Goal: Use online tool/utility: Utilize a website feature to perform a specific function

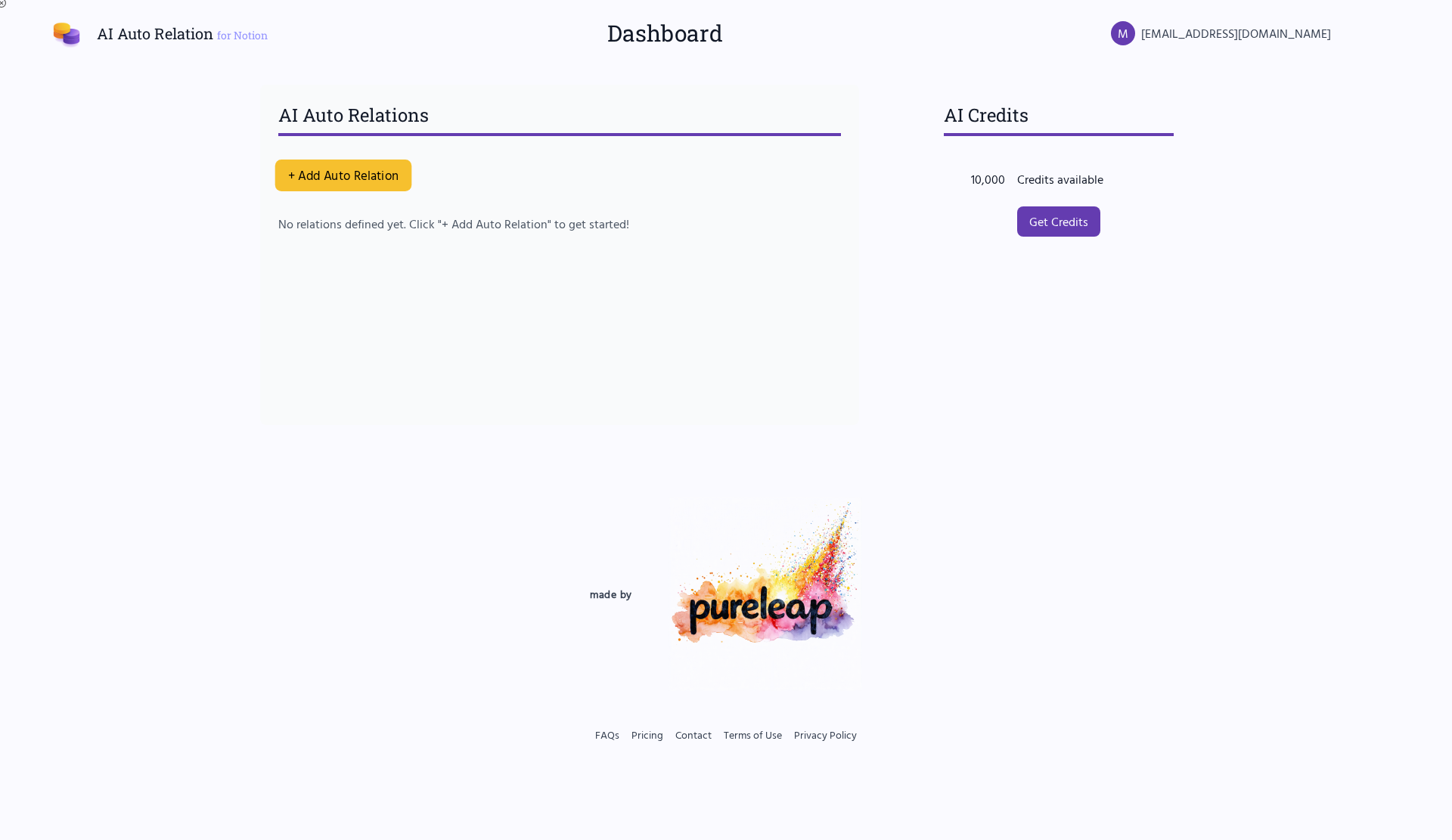
click at [342, 185] on button "+ Add Auto Relation" at bounding box center [344, 176] width 137 height 32
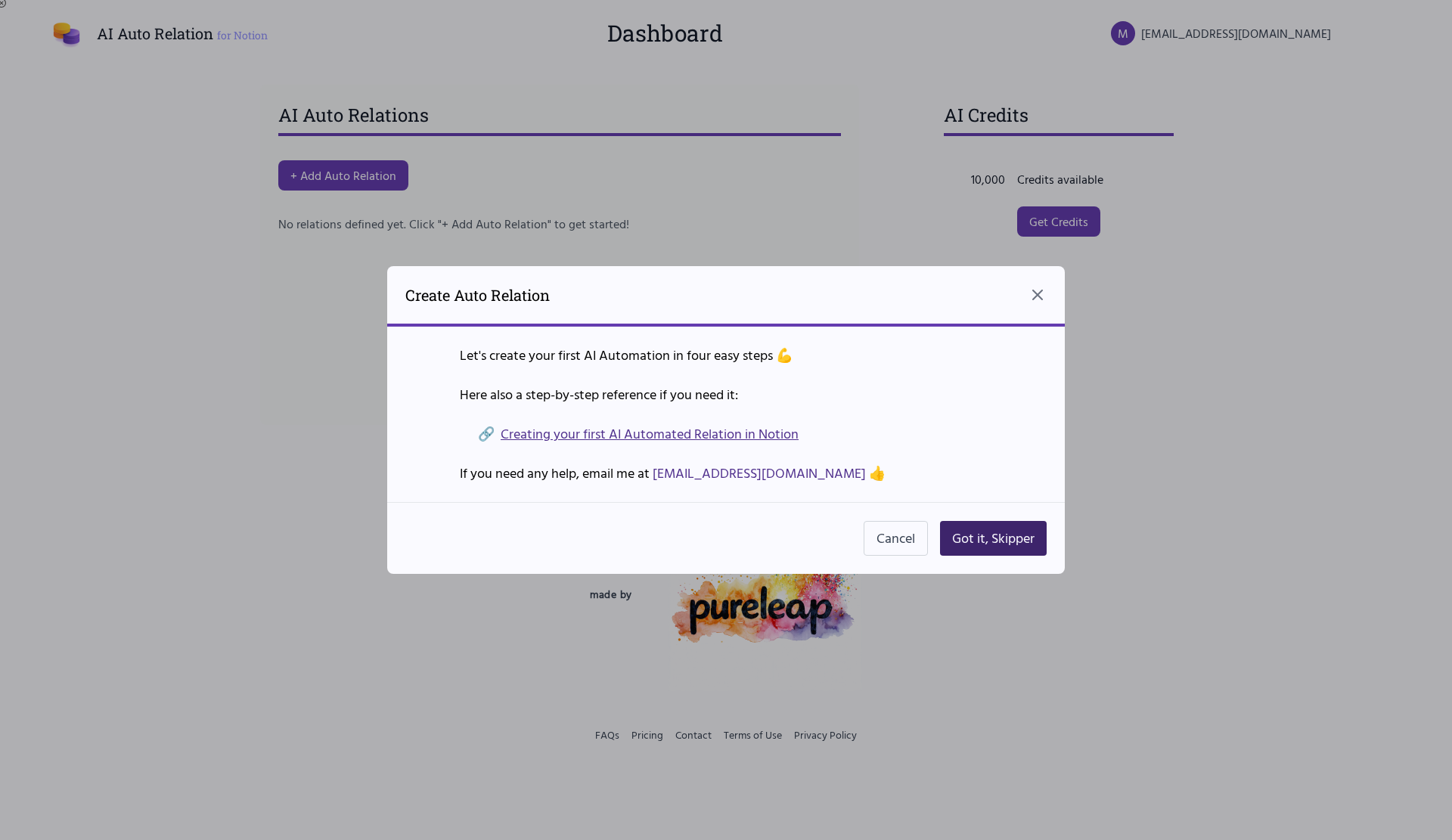
click at [958, 537] on button "Got it, Skipper" at bounding box center [993, 538] width 107 height 35
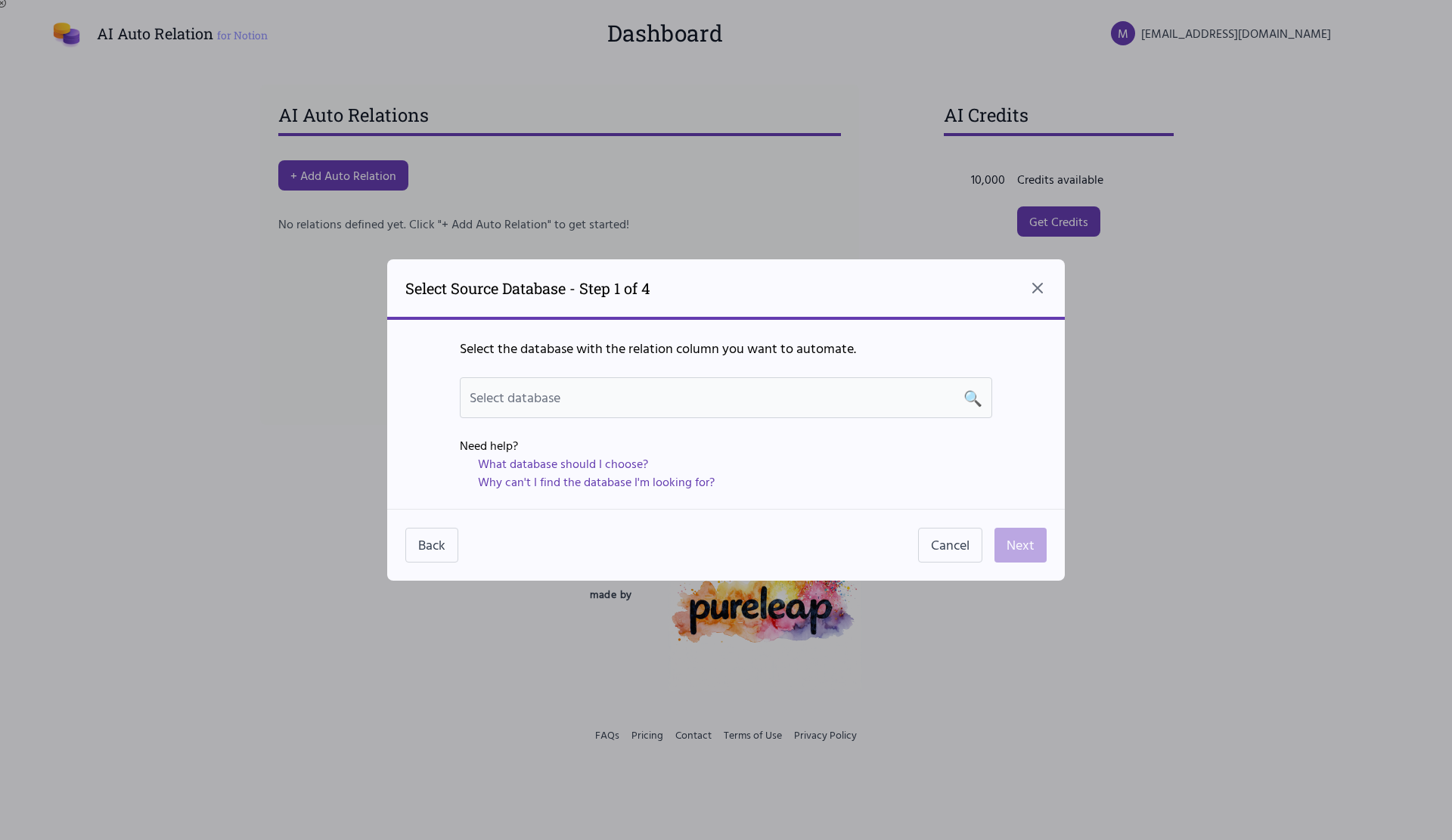
click at [751, 390] on div "Select database 🔍" at bounding box center [725, 397] width 513 height 21
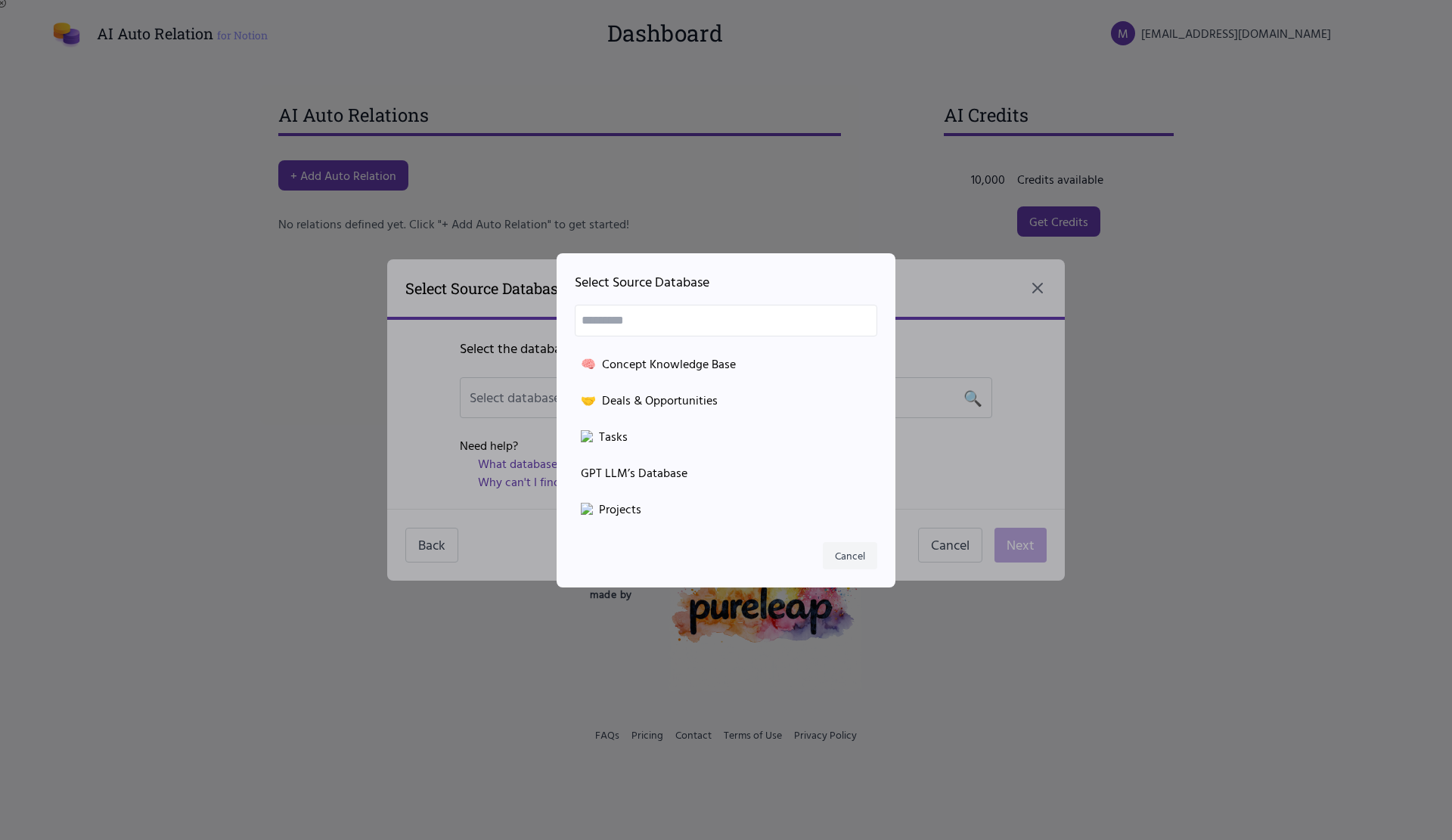
click at [848, 553] on button "Cancel" at bounding box center [850, 555] width 55 height 27
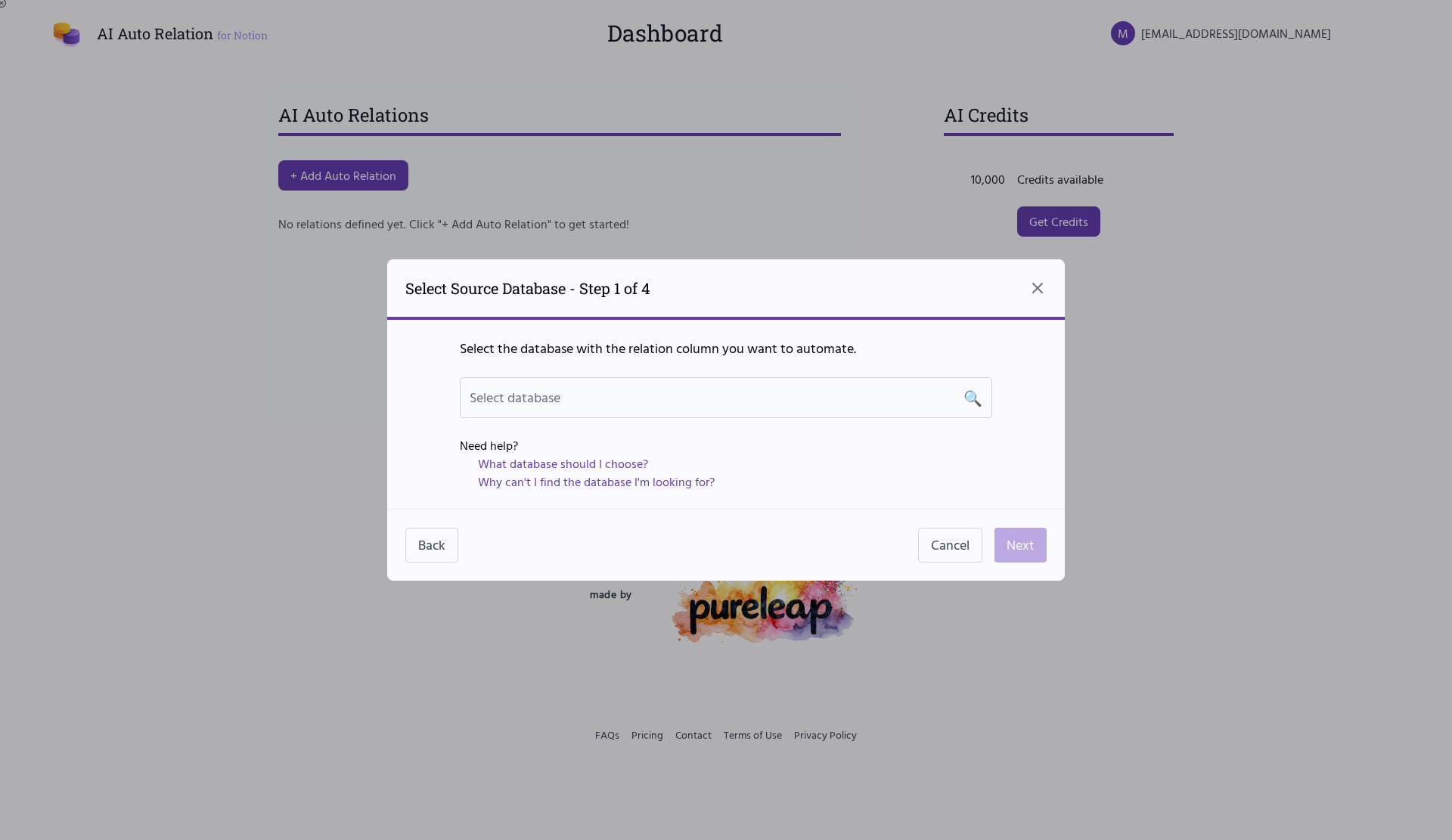
click at [698, 396] on div "Select database 🔍" at bounding box center [725, 397] width 513 height 21
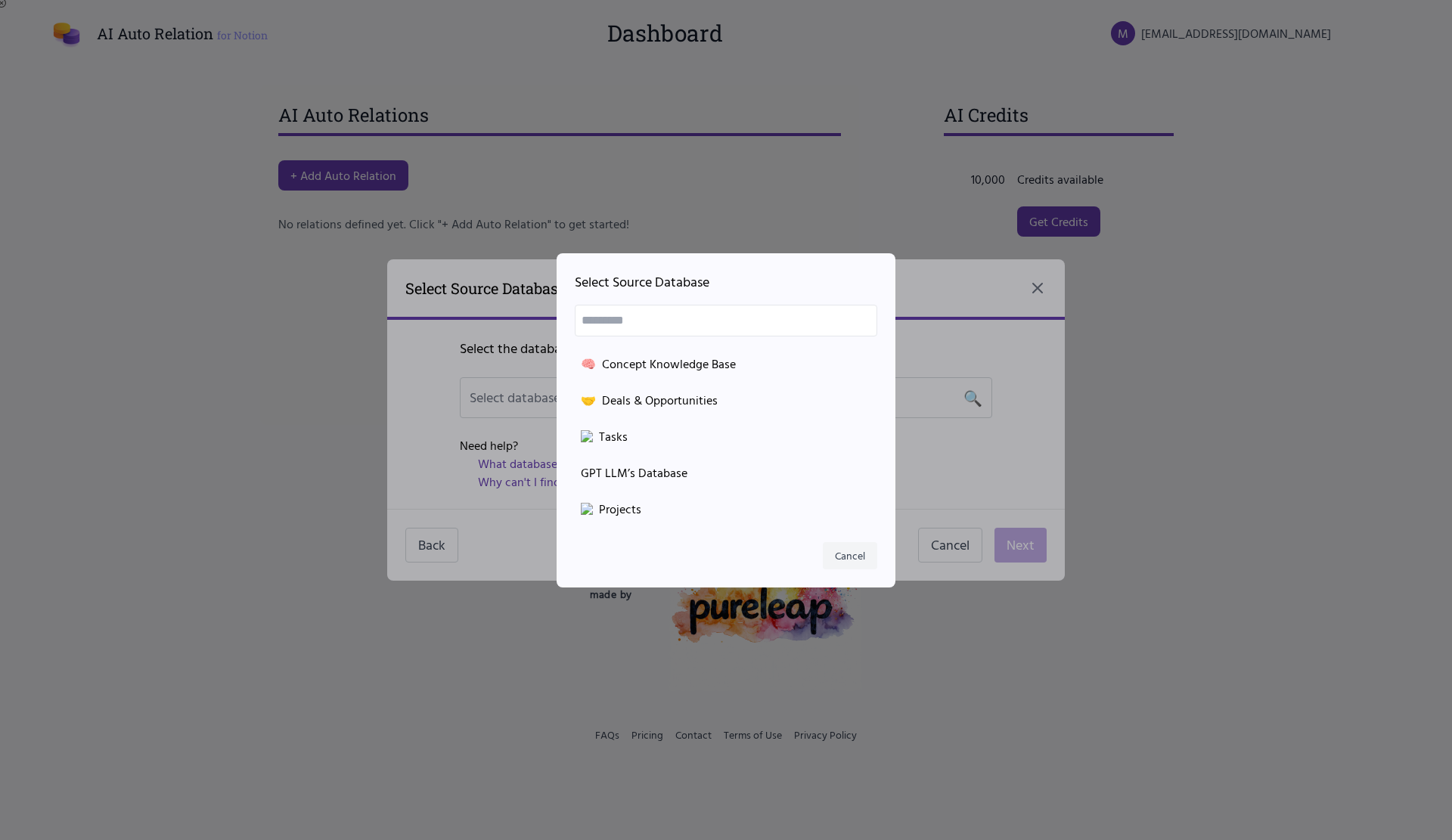
click at [846, 555] on button "Cancel" at bounding box center [850, 555] width 55 height 27
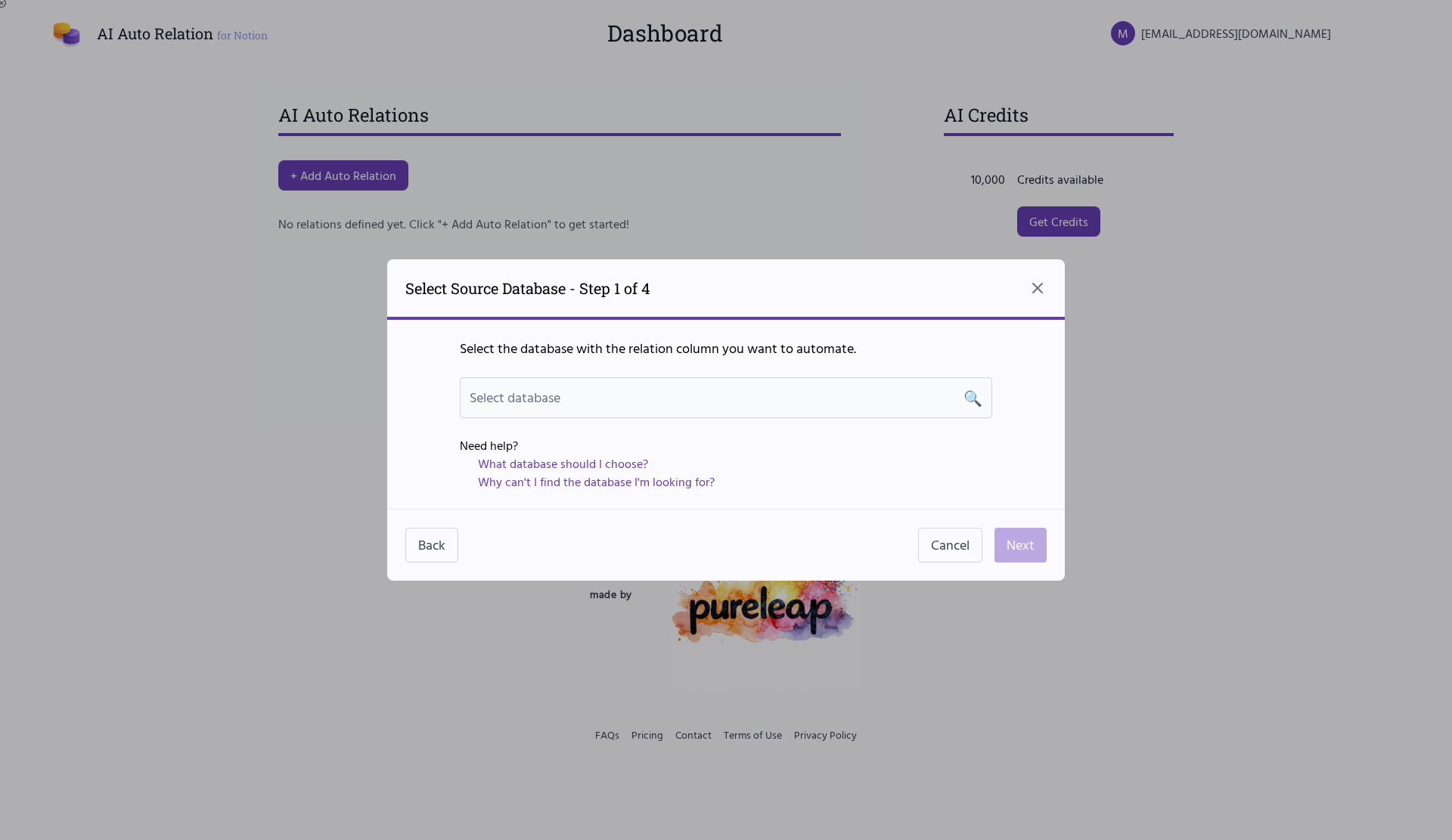
click at [800, 401] on div "Select database 🔍" at bounding box center [725, 397] width 513 height 21
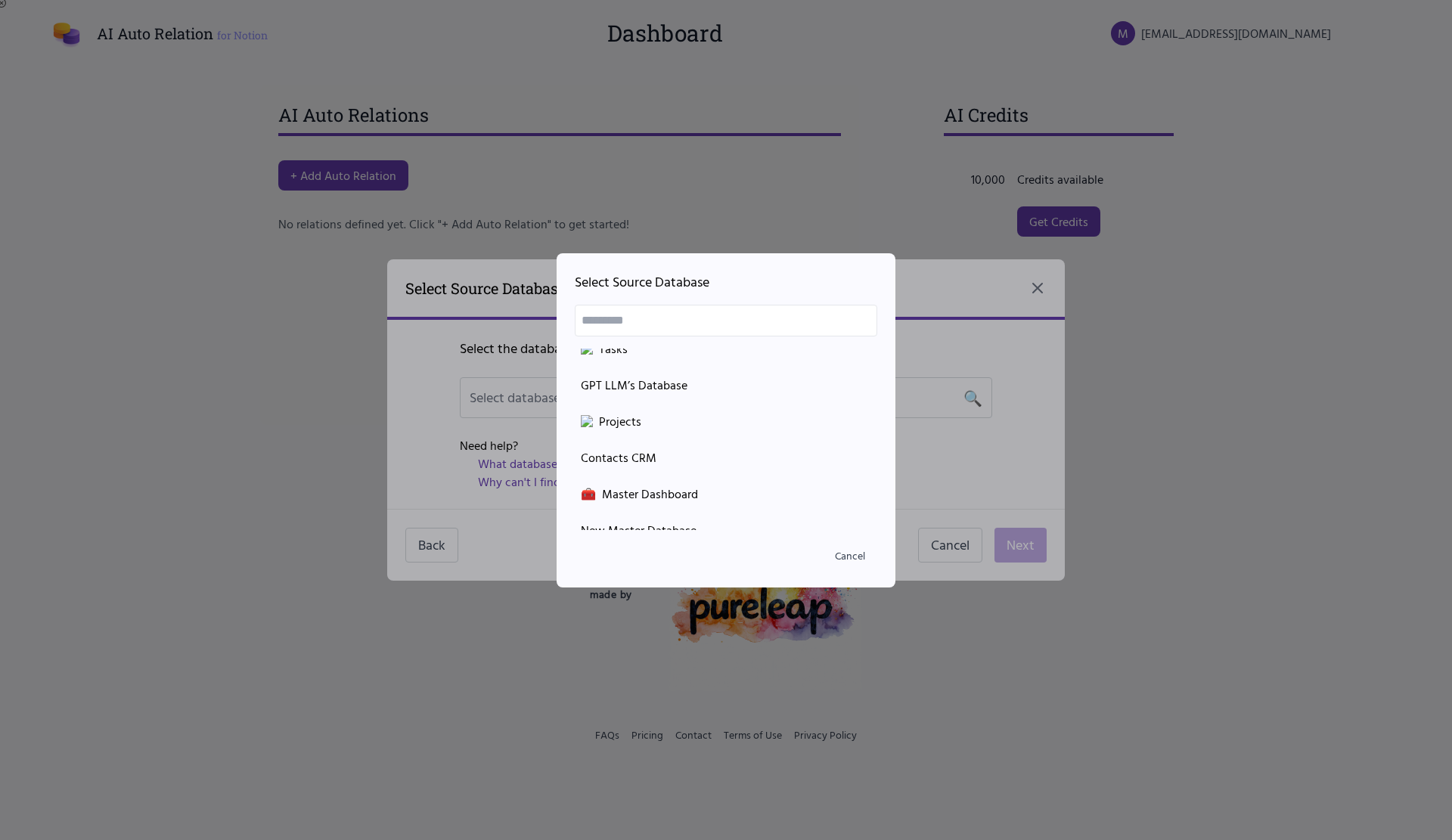
scroll to position [103, 0]
click at [687, 511] on div "New Master Database" at bounding box center [726, 515] width 291 height 18
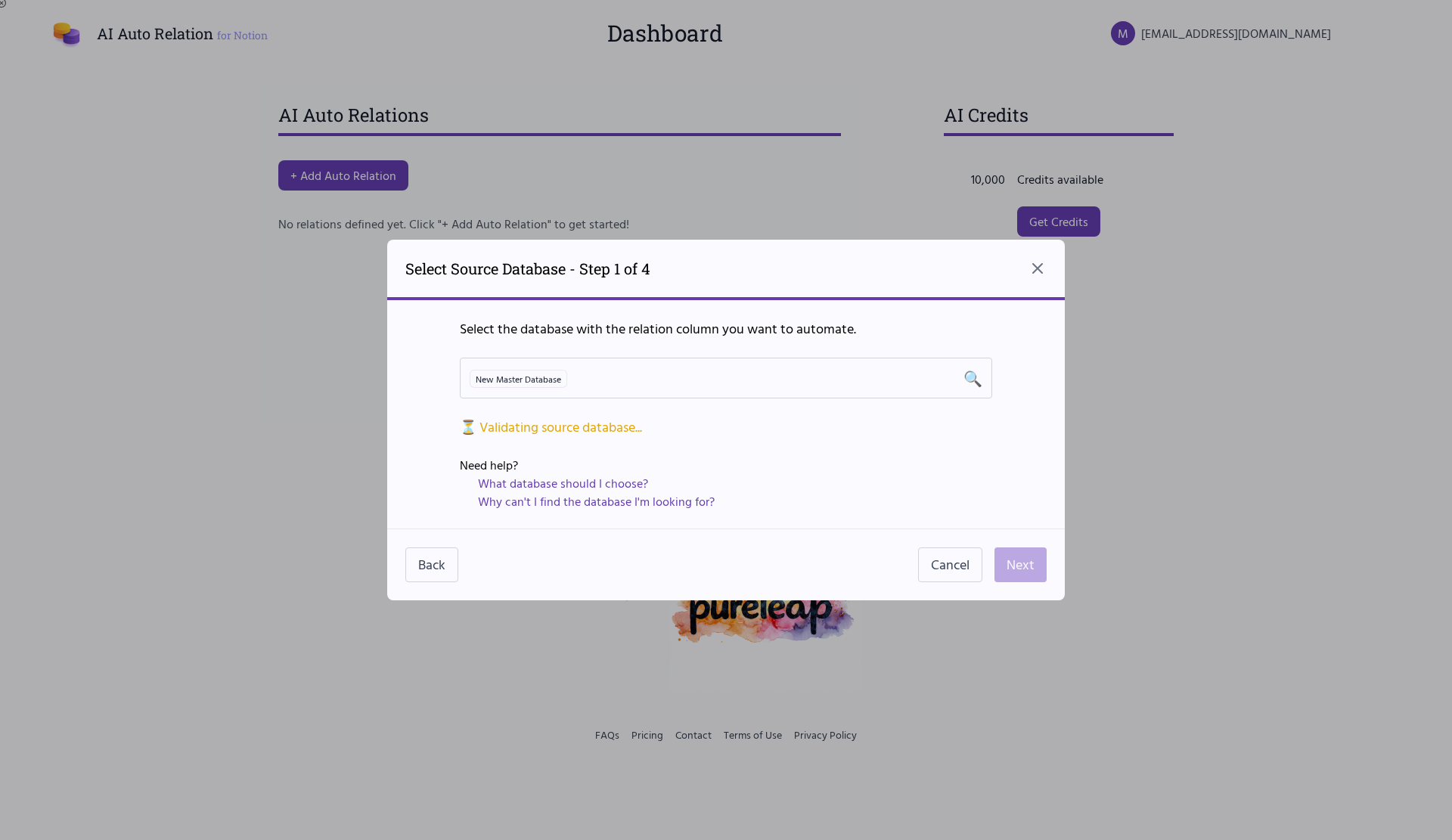
click at [1014, 488] on div "Select the database with the relation column you want to automate. New Master D…" at bounding box center [725, 415] width 678 height 229
click at [1009, 568] on button "Next" at bounding box center [1020, 565] width 52 height 35
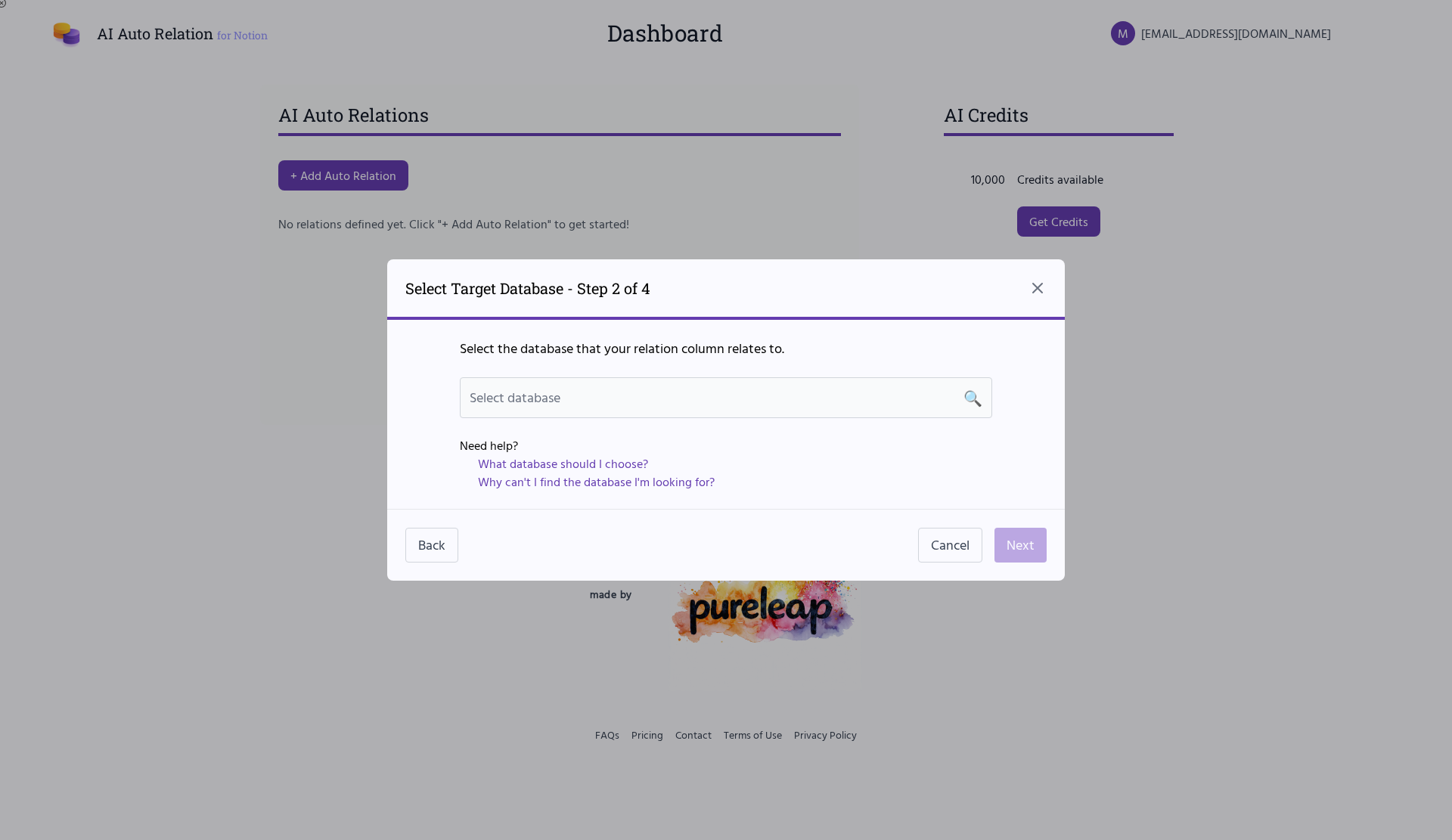
click at [696, 387] on div "Select database 🔍" at bounding box center [725, 397] width 513 height 21
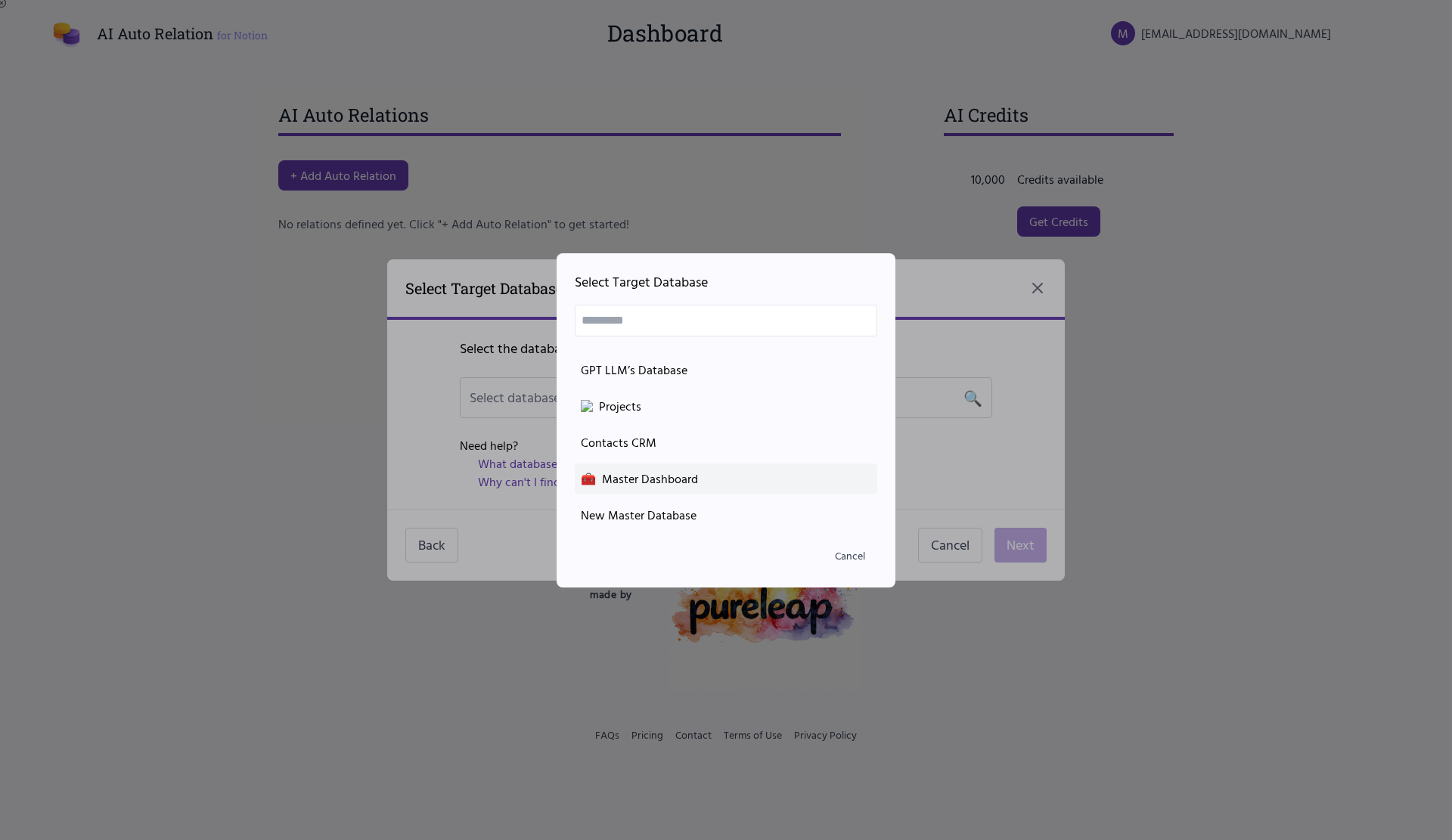
click at [715, 471] on div "🧰 Master Dashboard" at bounding box center [726, 478] width 291 height 18
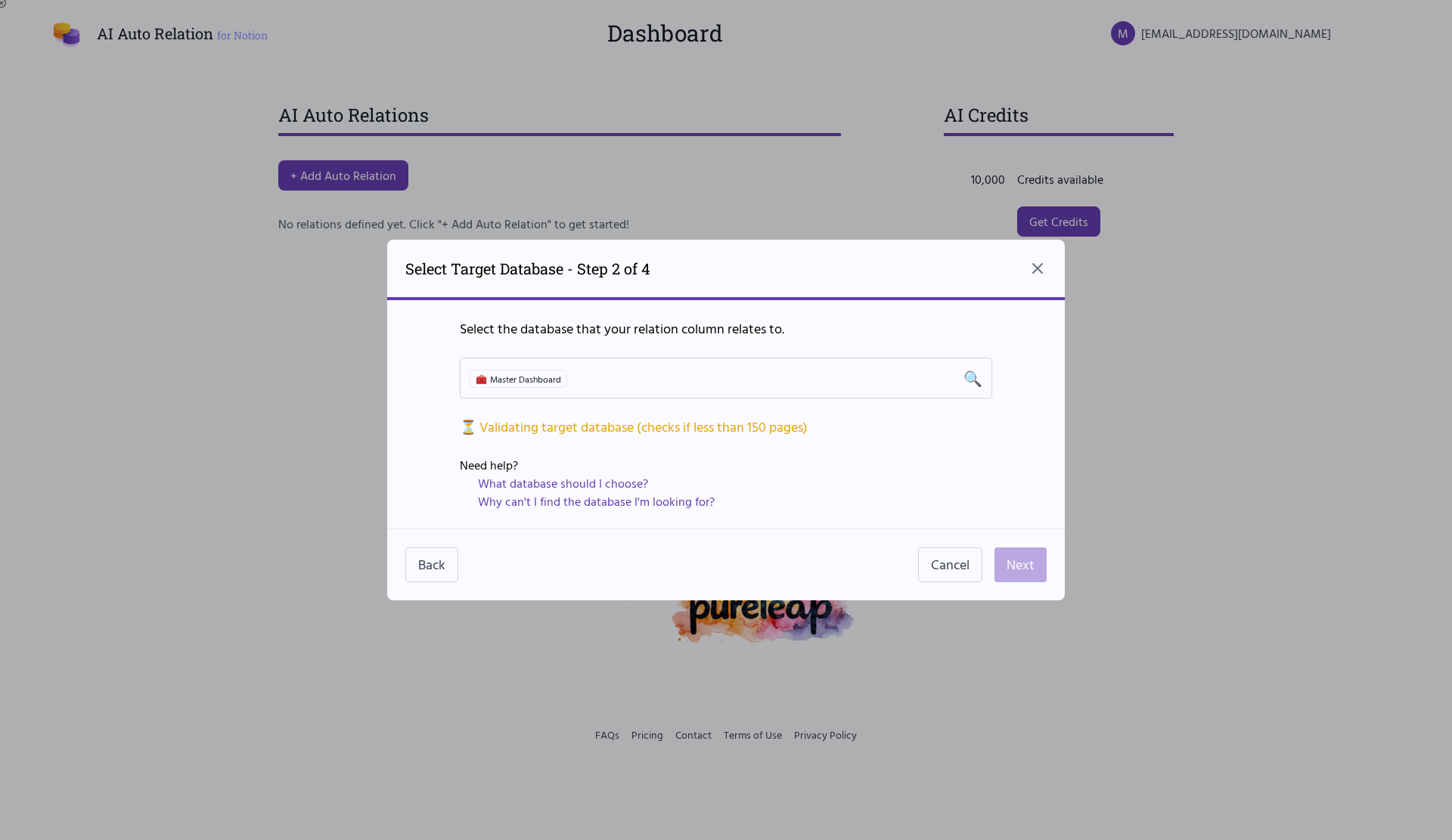
click at [999, 422] on div "Select the database that your relation column relates to. 🧰 Master Dashboard 🔍 …" at bounding box center [725, 415] width 678 height 229
click at [716, 434] on div "⏳ Validating target database (checks if less than 150 pages)" at bounding box center [725, 427] width 532 height 21
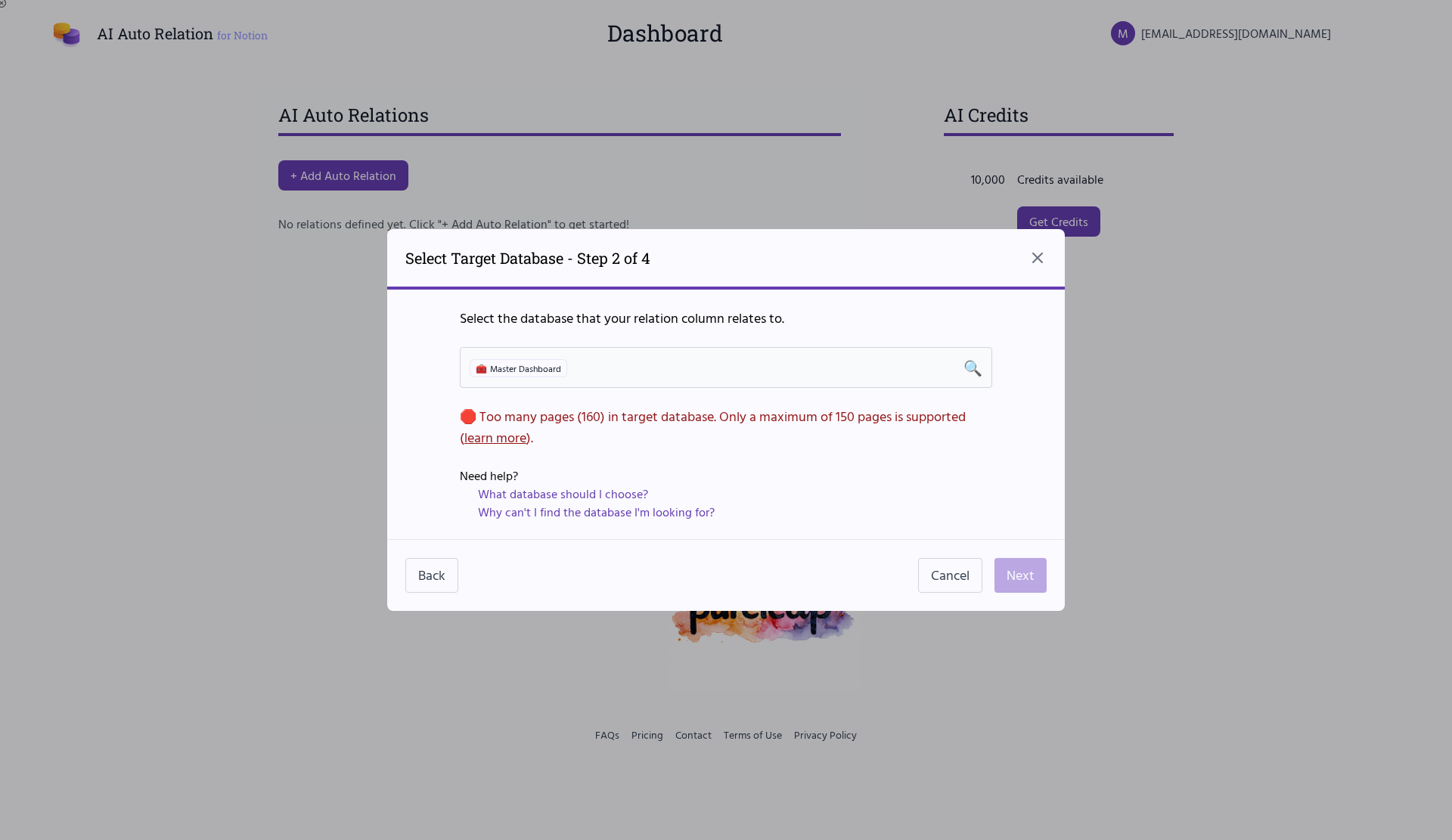
click at [840, 380] on div "🧰 Master Dashboard 🔍" at bounding box center [725, 368] width 532 height 41
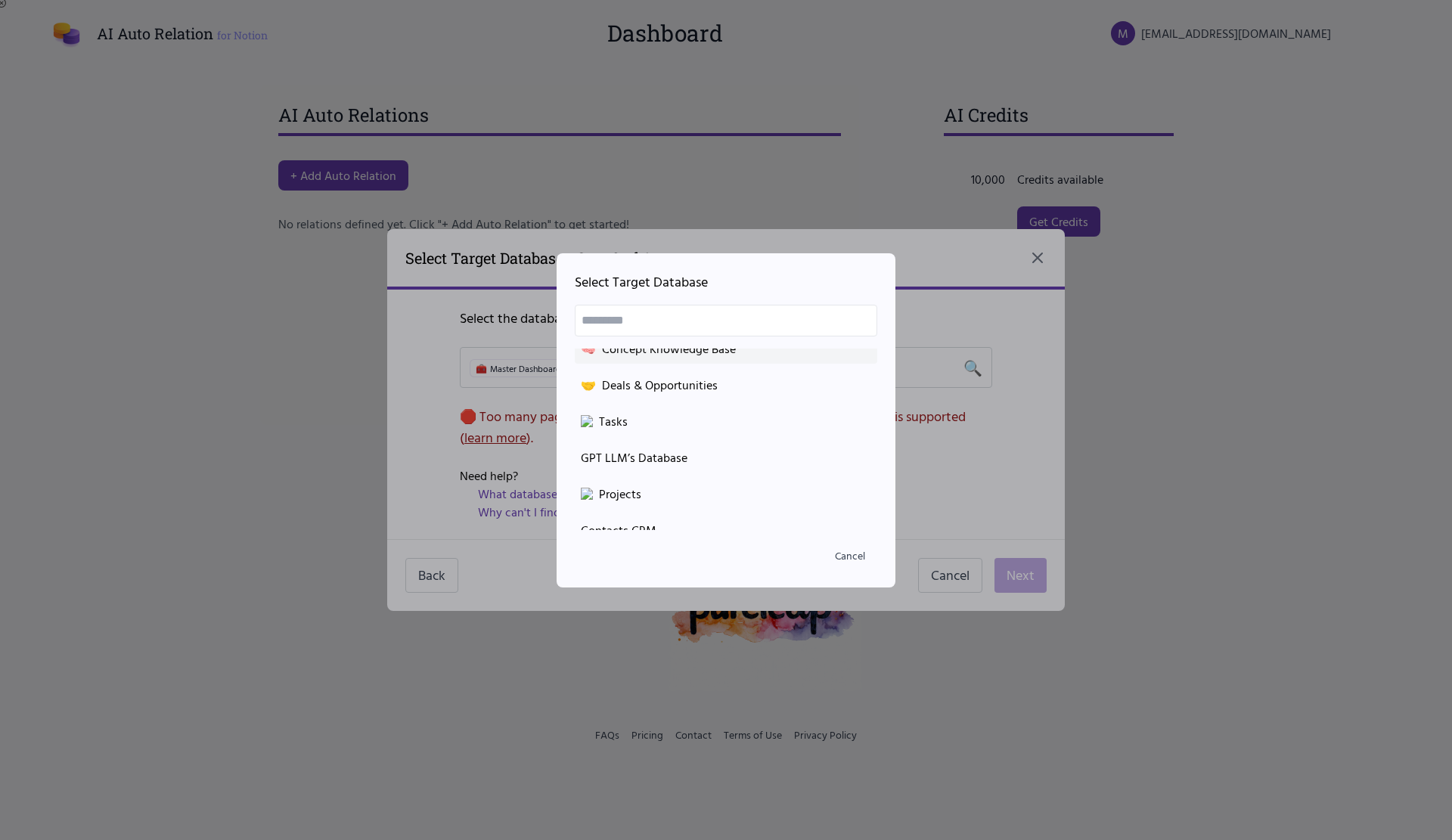
scroll to position [0, 0]
click at [714, 359] on div "🧠 Concept Knowledge Base" at bounding box center [726, 363] width 291 height 18
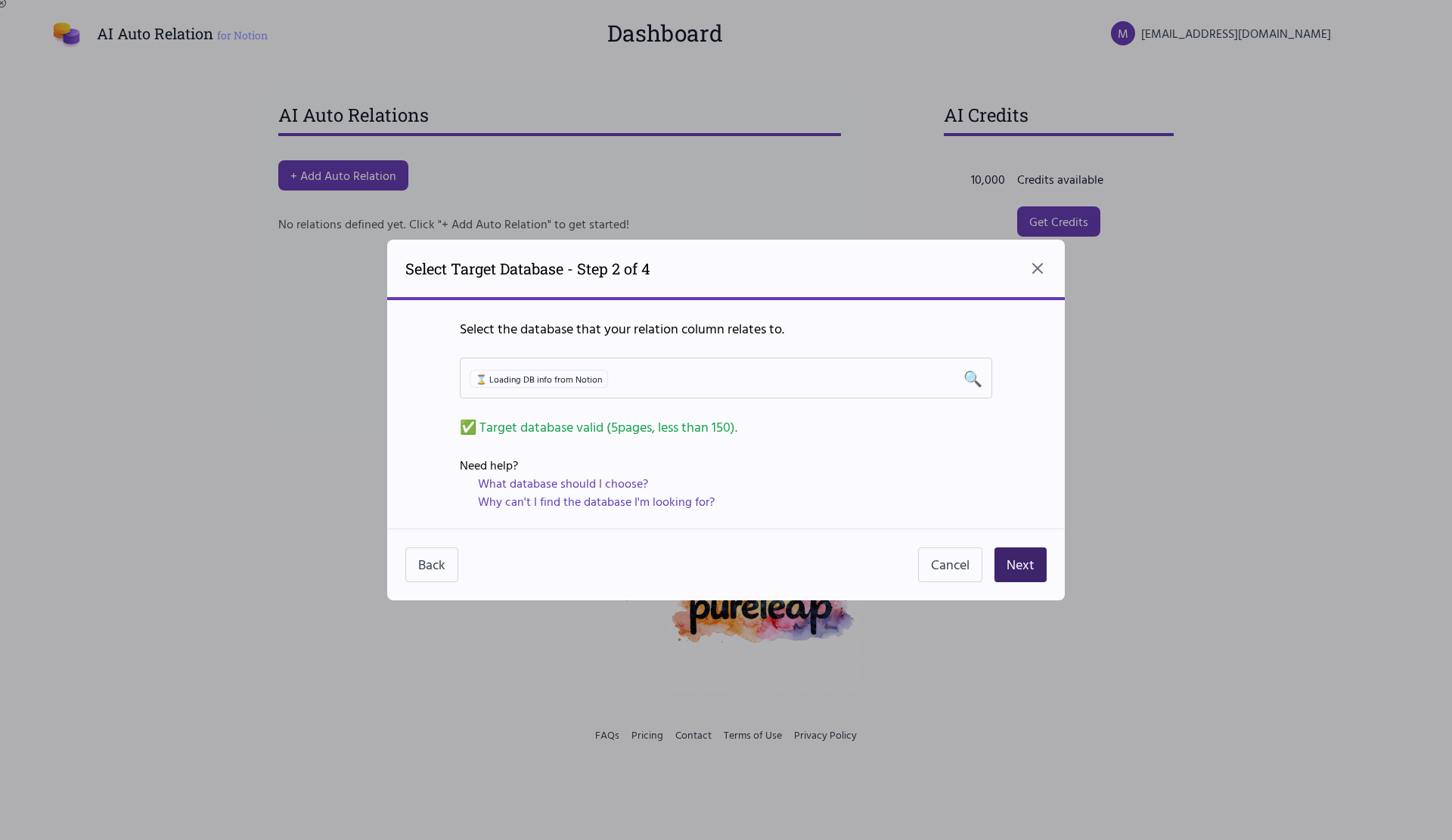
click at [1031, 571] on button "Next" at bounding box center [1020, 565] width 52 height 35
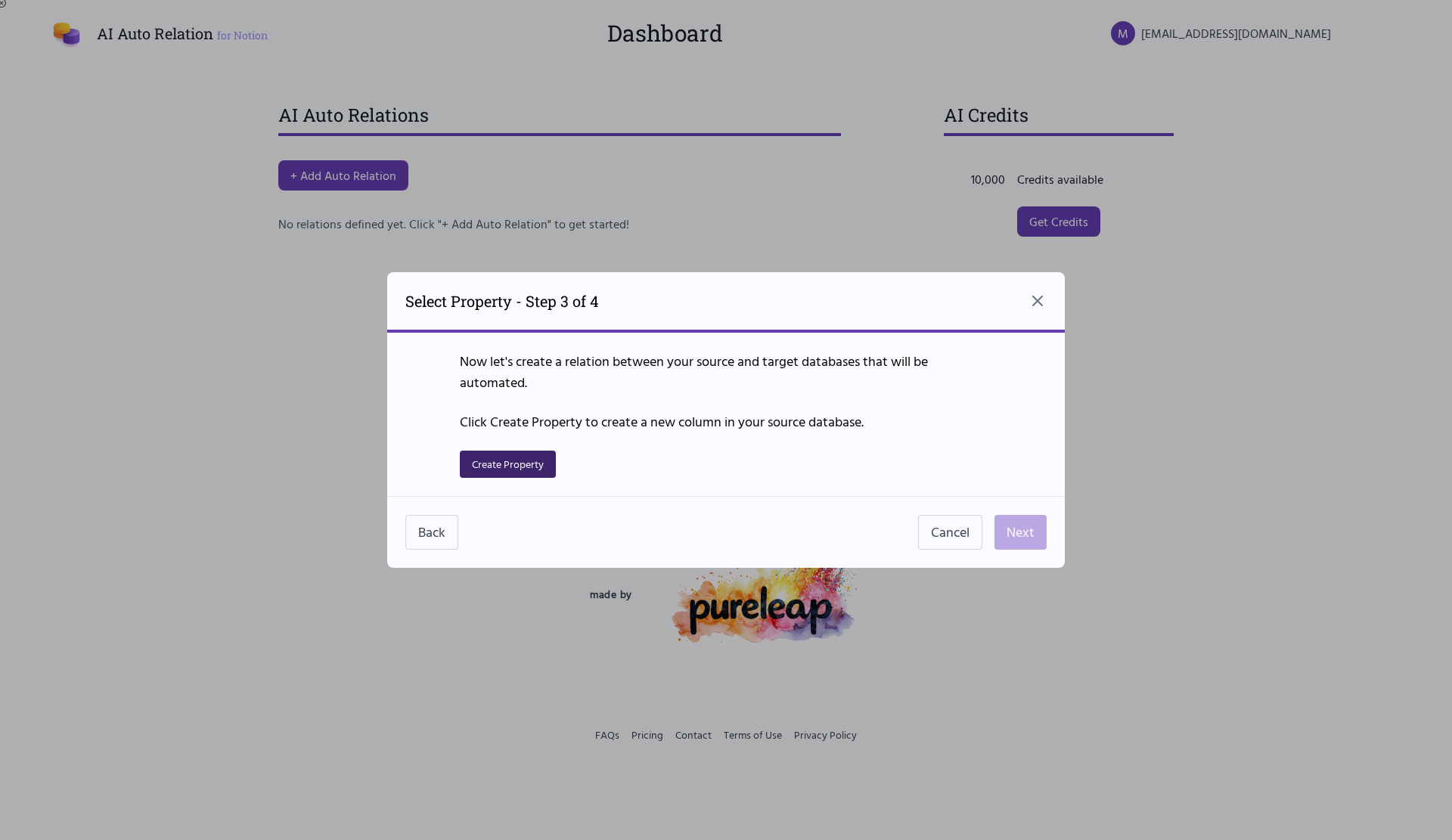
click at [516, 462] on button "Create Property" at bounding box center [507, 464] width 96 height 27
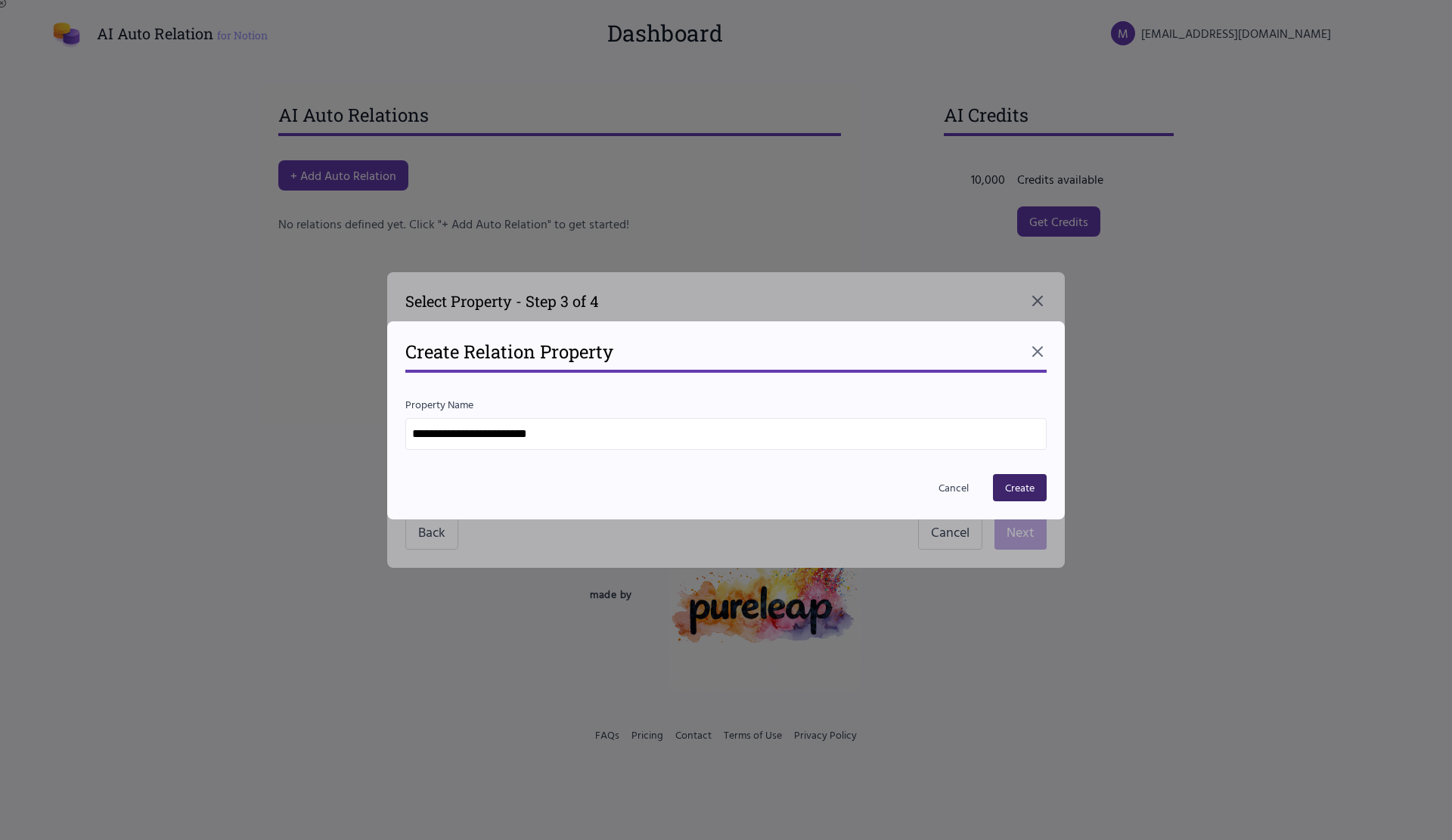
click at [1000, 489] on button "Create" at bounding box center [1020, 487] width 54 height 27
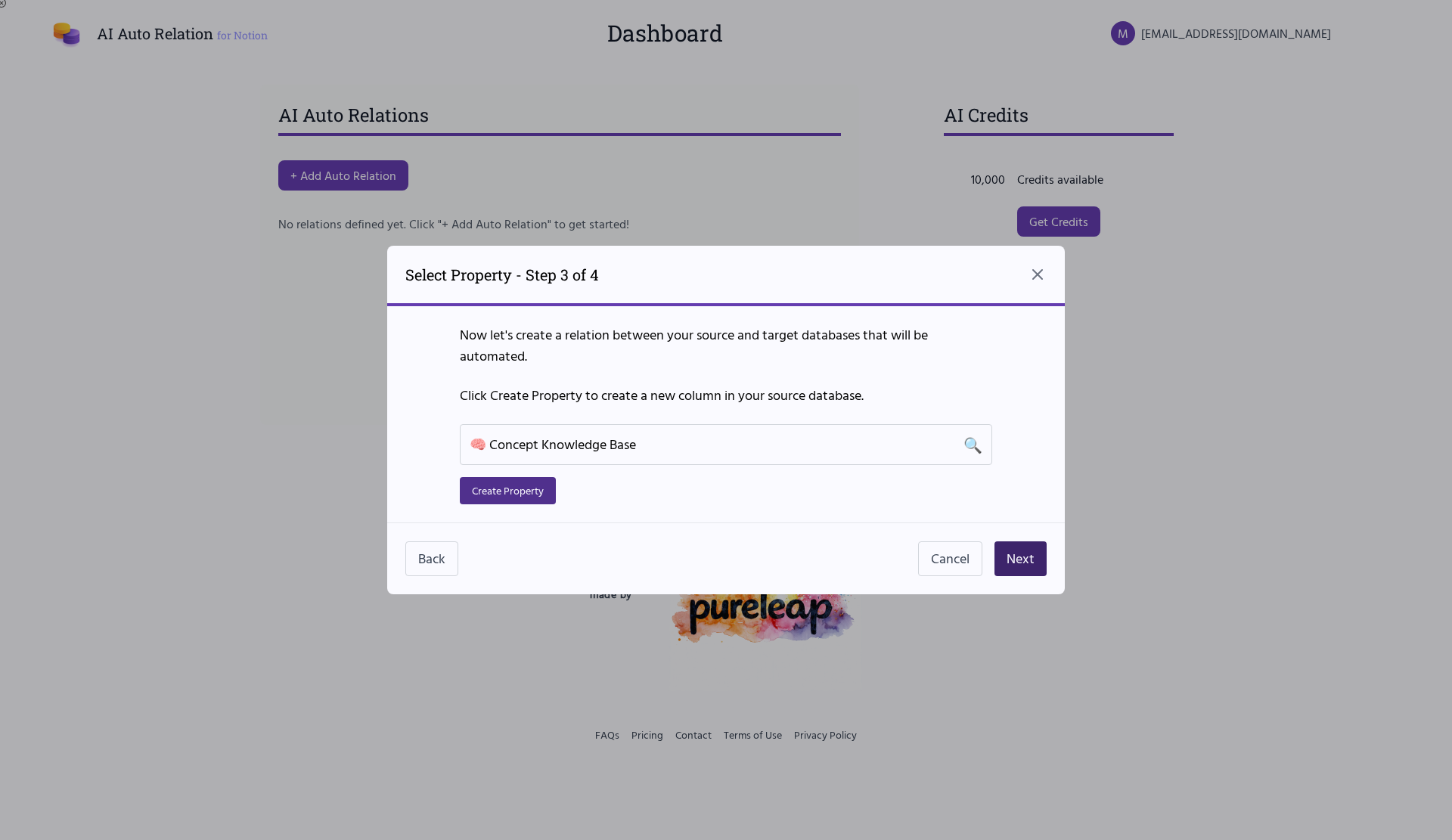
click at [1035, 558] on button "Next" at bounding box center [1020, 558] width 52 height 35
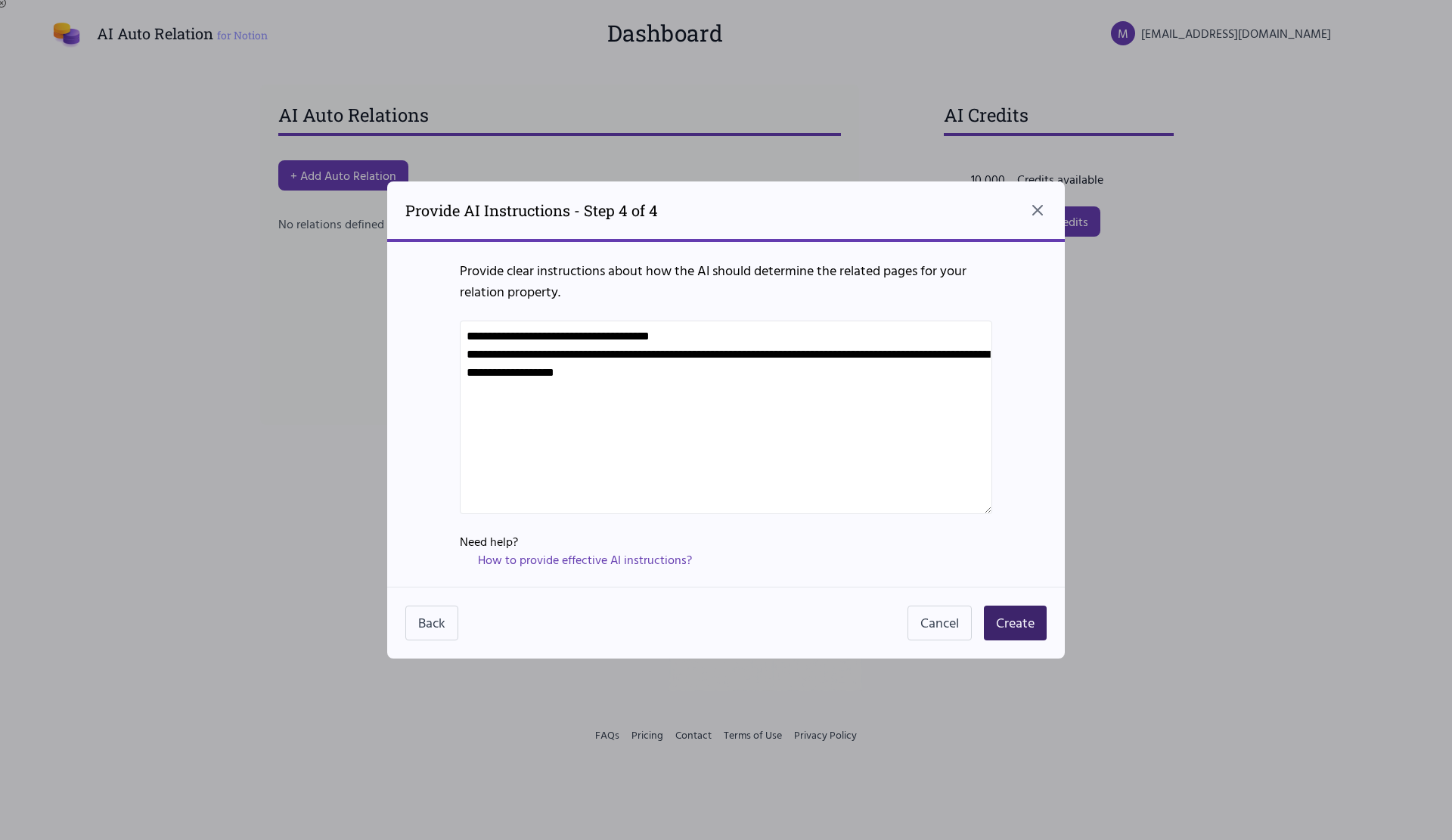
click at [1029, 626] on button "Create" at bounding box center [1015, 623] width 63 height 35
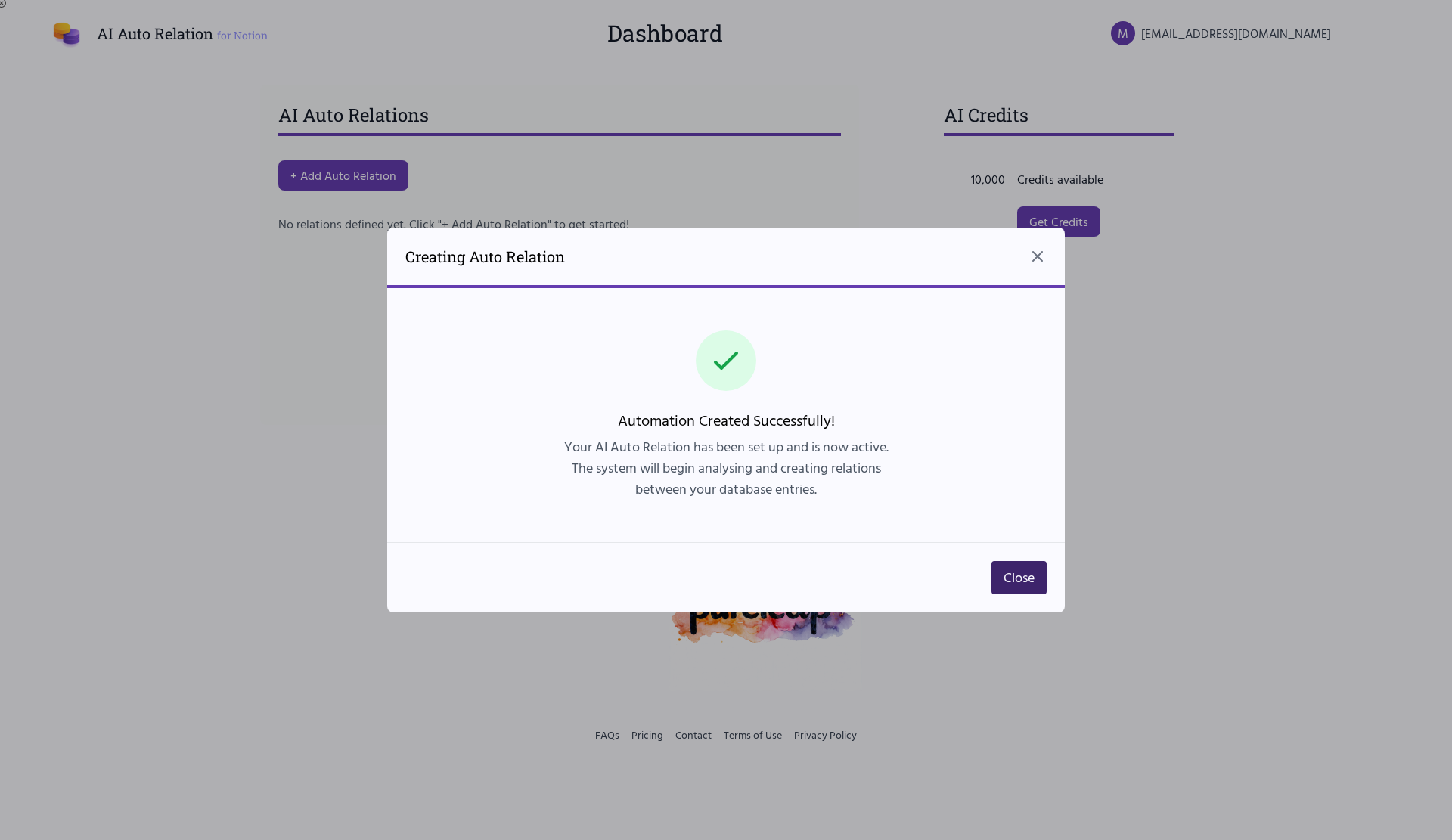
click at [1024, 585] on button "Close" at bounding box center [1019, 577] width 55 height 33
